Goal: Task Accomplishment & Management: Manage account settings

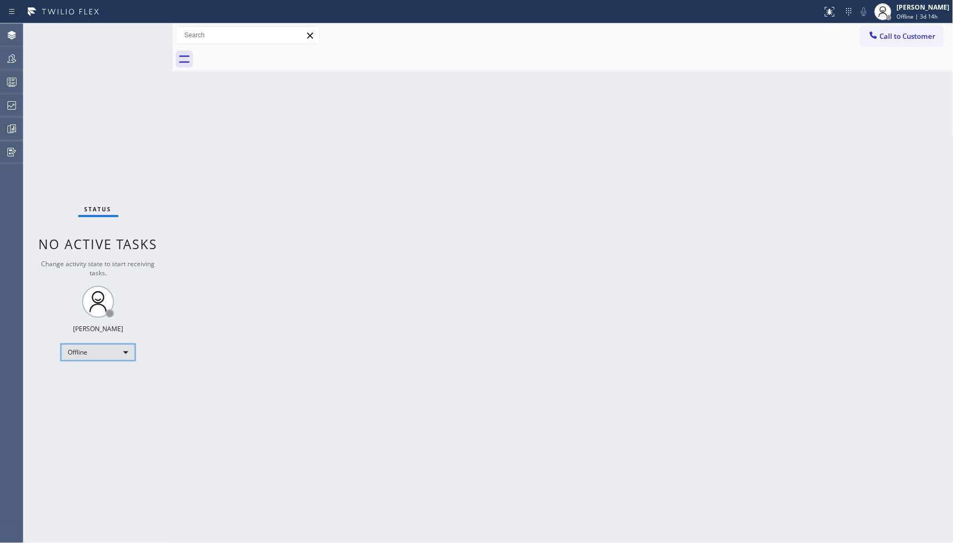
click at [103, 358] on div "Offline" at bounding box center [98, 352] width 75 height 17
click at [96, 393] on li "Unavailable" at bounding box center [97, 393] width 72 height 13
click at [9, 64] on icon at bounding box center [11, 58] width 13 height 13
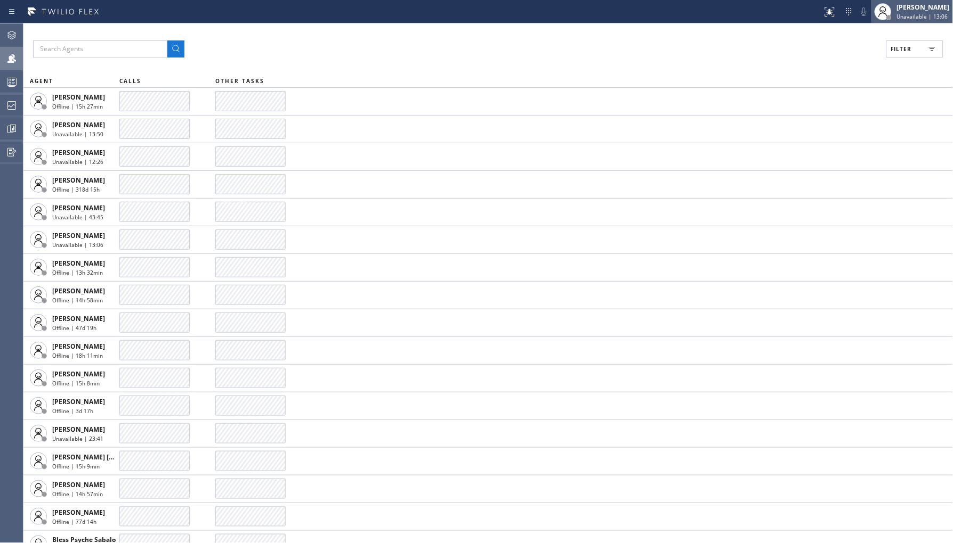
click at [923, 15] on span "Unavailable | 13:06" at bounding box center [922, 16] width 51 height 7
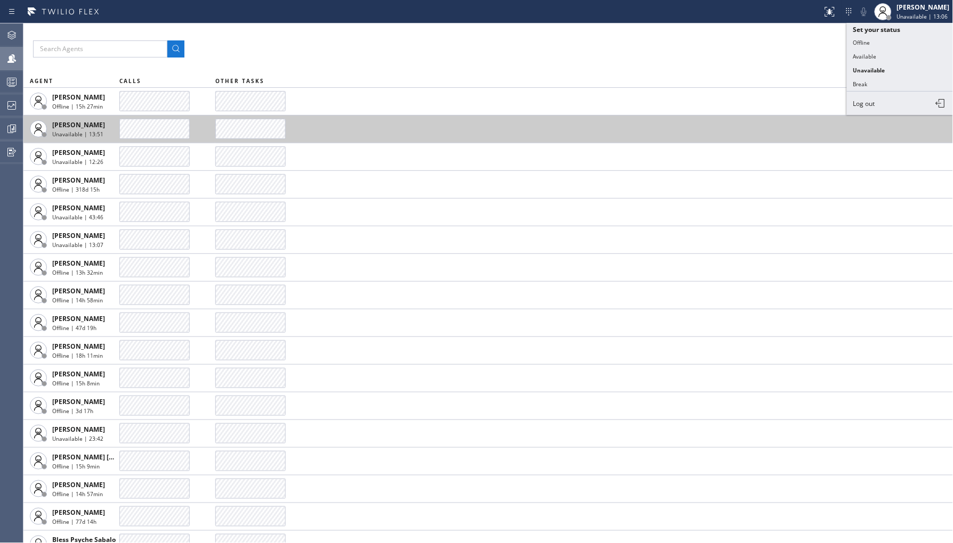
click at [669, 123] on td at bounding box center [583, 129] width 737 height 28
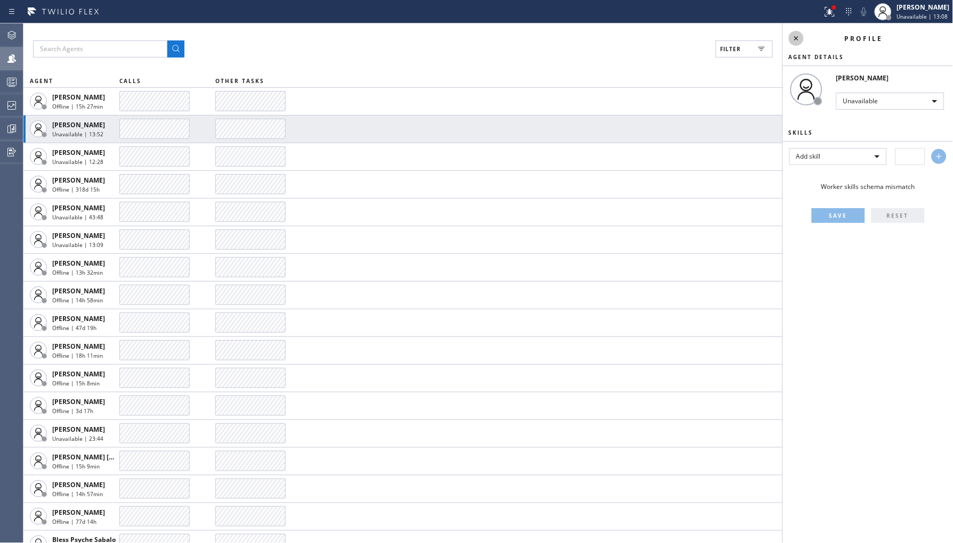
click at [798, 38] on icon at bounding box center [796, 38] width 13 height 13
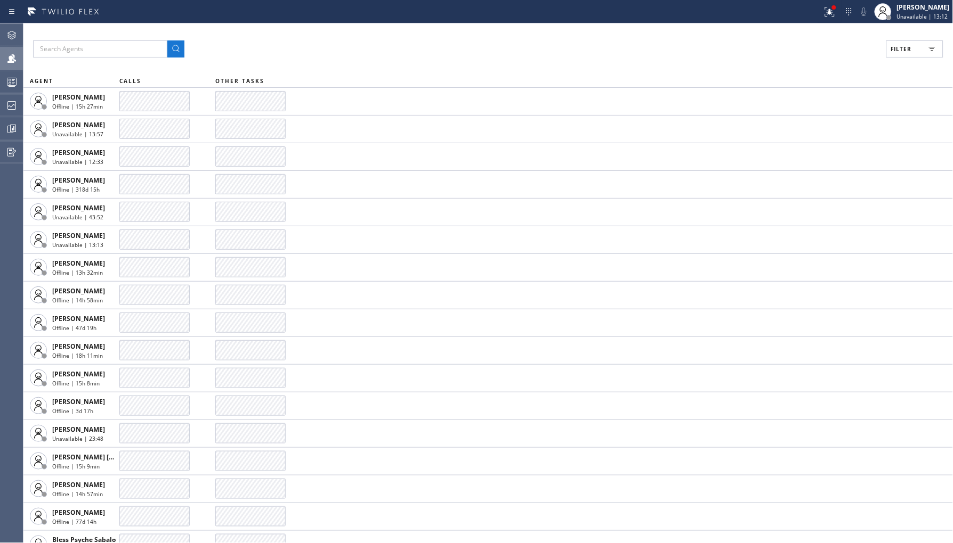
drag, startPoint x: 888, startPoint y: 40, endPoint x: 895, endPoint y: 55, distance: 16.4
click at [889, 40] on button "Filter" at bounding box center [914, 48] width 57 height 17
click at [808, 145] on label "Unavailable" at bounding box center [874, 143] width 140 height 9
click at [804, 145] on input "Unavailable" at bounding box center [797, 142] width 13 height 13
checkbox input "true"
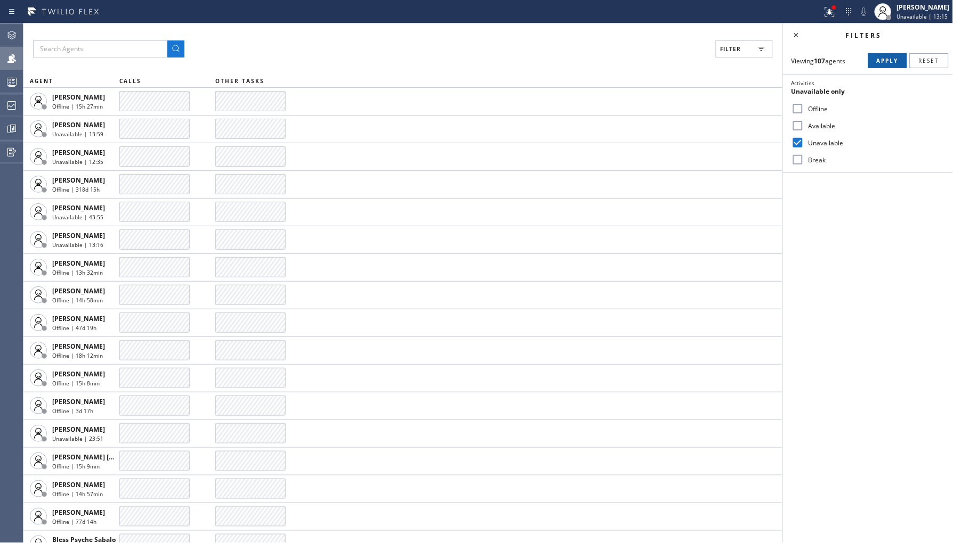
drag, startPoint x: 888, startPoint y: 58, endPoint x: 881, endPoint y: 62, distance: 7.7
click at [888, 59] on span "Apply" at bounding box center [887, 60] width 22 height 7
